Goal: Complete application form

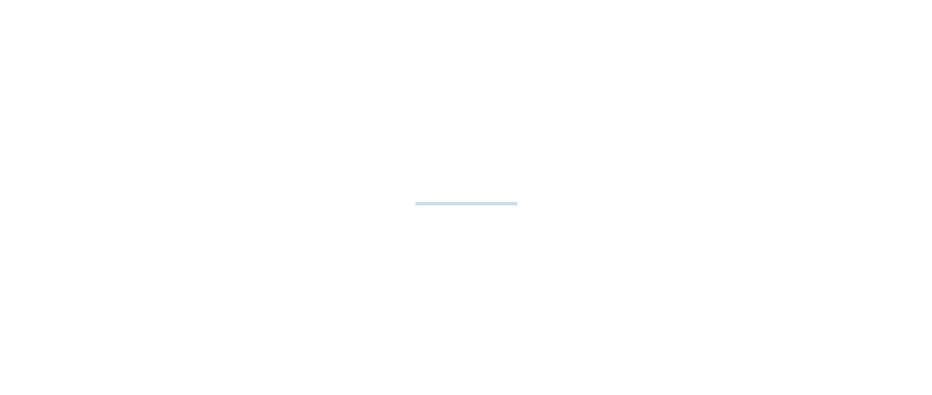
select select "**"
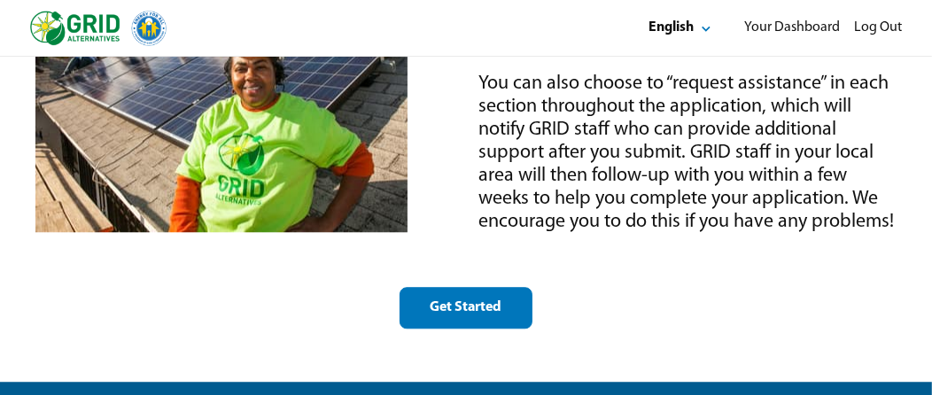
scroll to position [2746, 0]
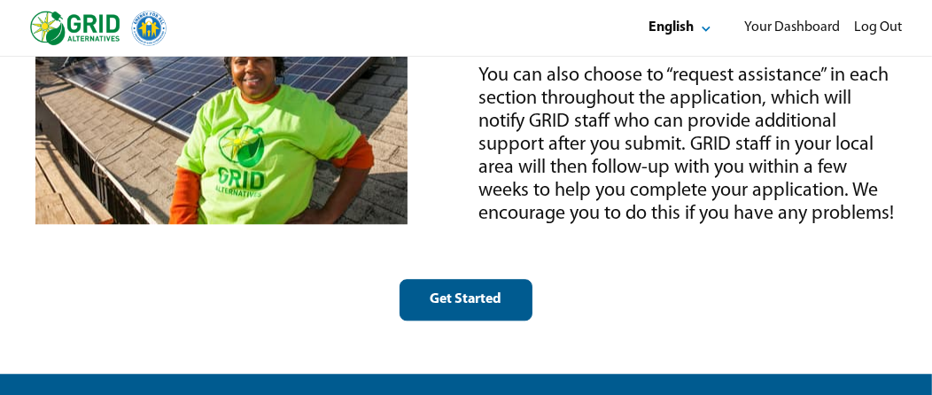
click at [447, 292] on div "Get Started" at bounding box center [466, 300] width 103 height 19
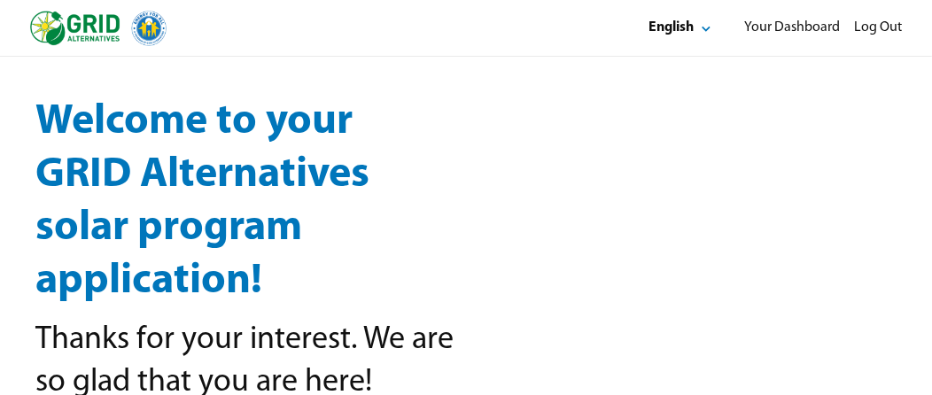
select select "**"
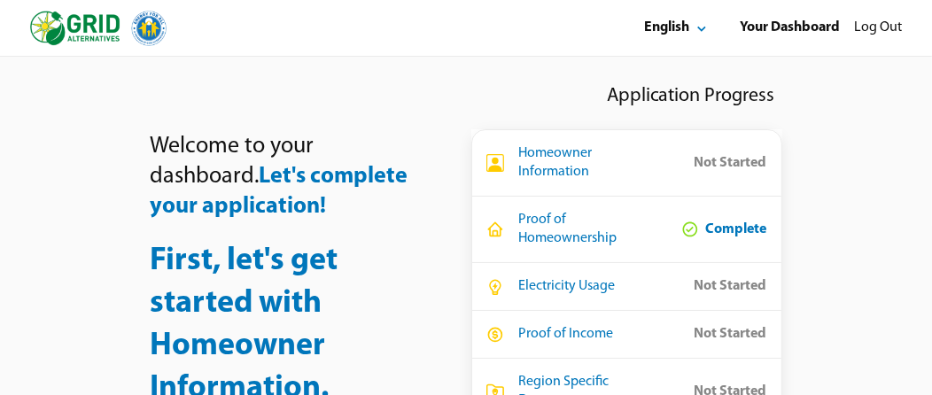
click at [491, 162] on icon at bounding box center [495, 163] width 18 height 18
click at [494, 229] on icon at bounding box center [495, 230] width 18 height 18
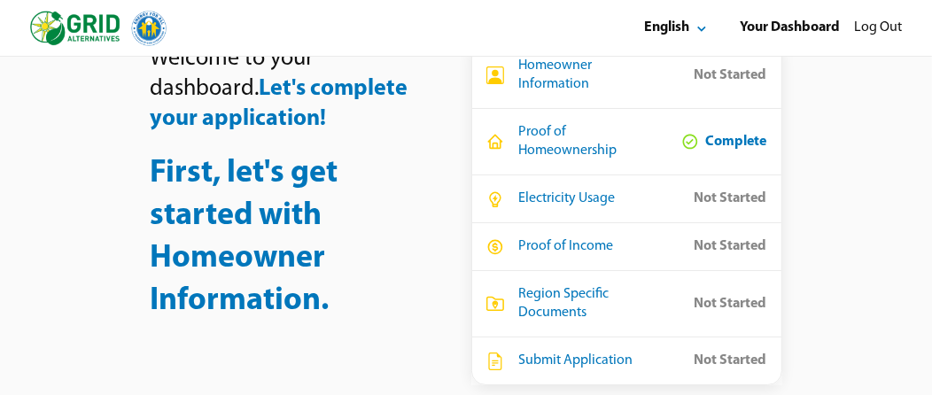
click at [541, 200] on div "Electricity Usage" at bounding box center [566, 199] width 97 height 19
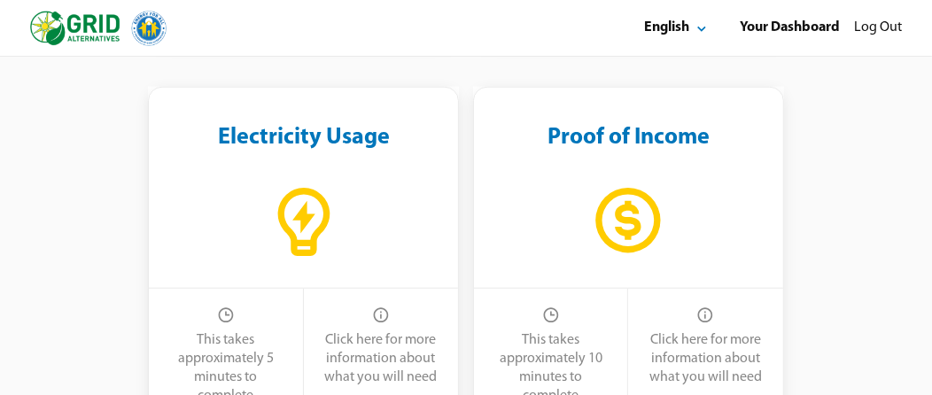
scroll to position [1063, 0]
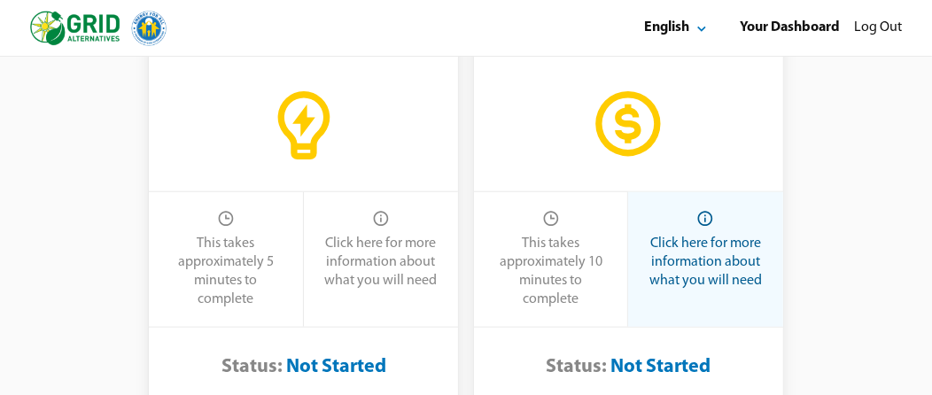
click at [688, 253] on div "Click here for more information about what you will need" at bounding box center [705, 263] width 119 height 56
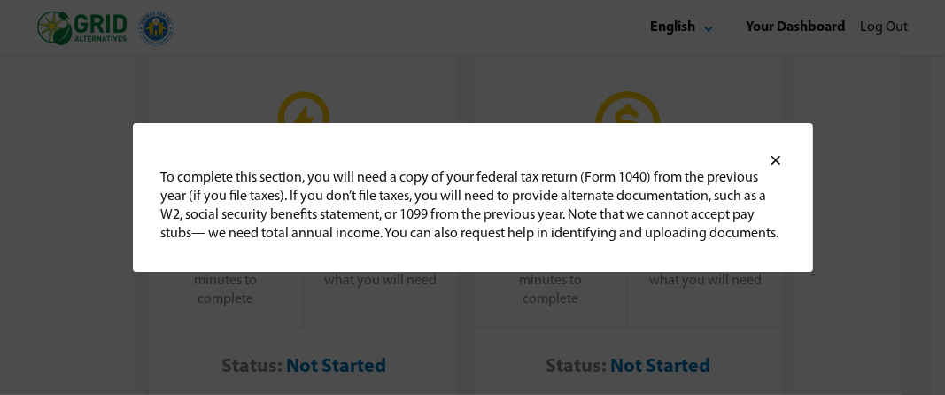
click at [776, 161] on icon at bounding box center [776, 161] width 10 height 10
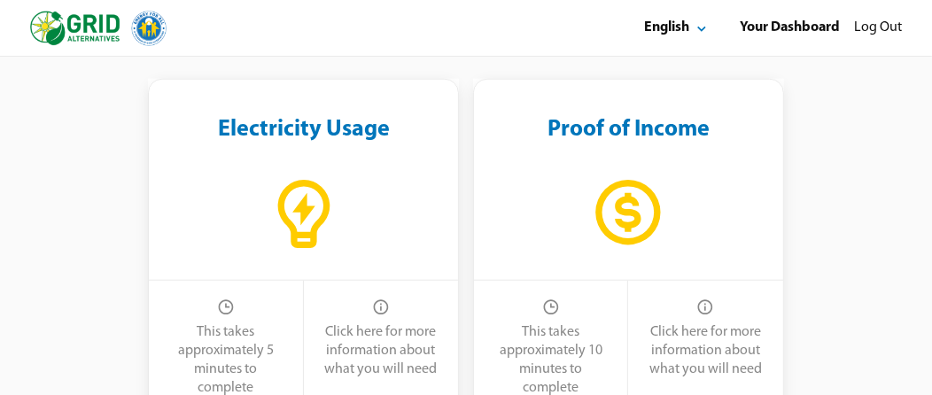
scroll to position [1152, 0]
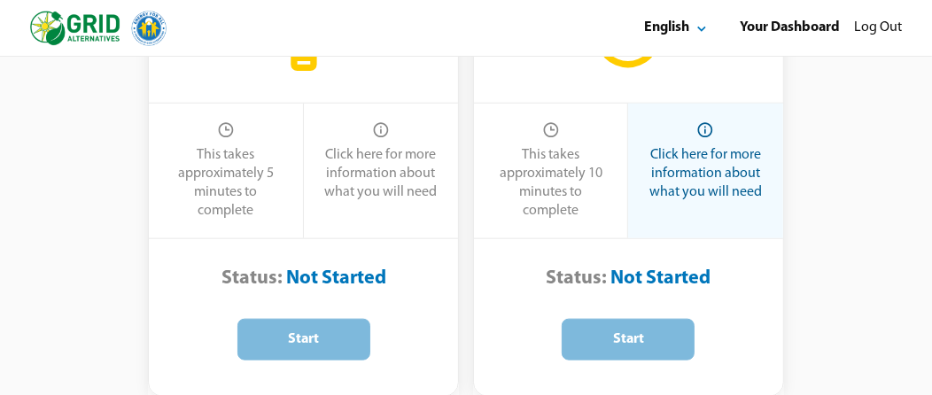
click at [696, 171] on div "Click here for more information about what you will need" at bounding box center [705, 174] width 119 height 56
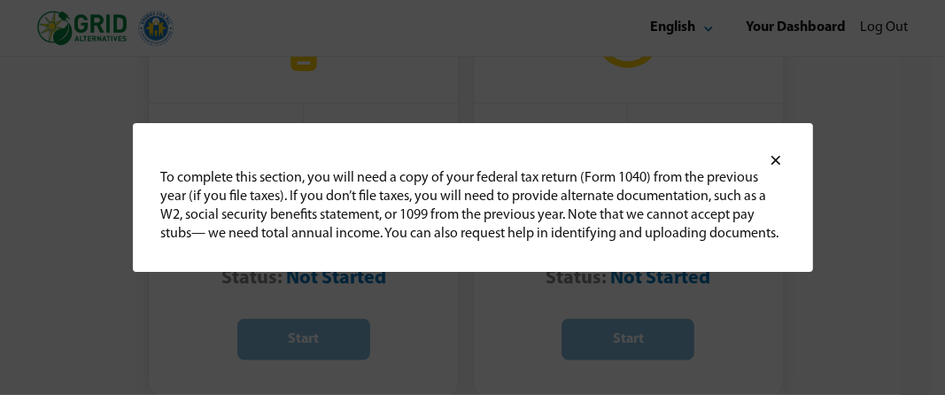
click at [773, 156] on icon at bounding box center [776, 161] width 18 height 18
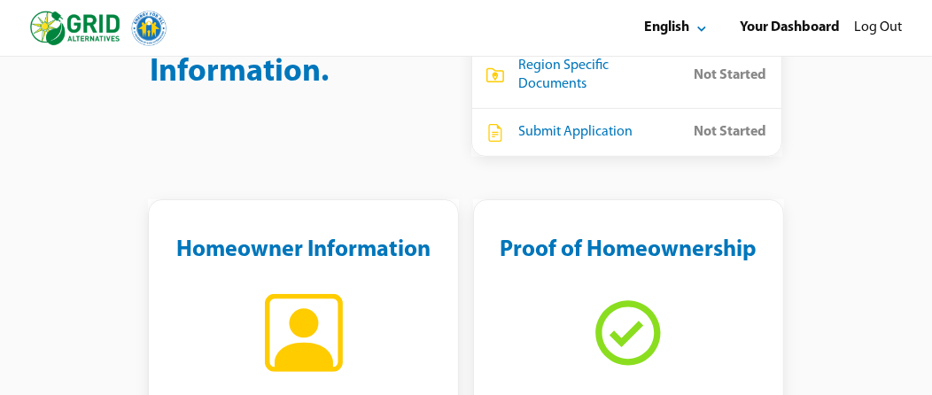
scroll to position [0, 0]
